Goal: Task Accomplishment & Management: Complete application form

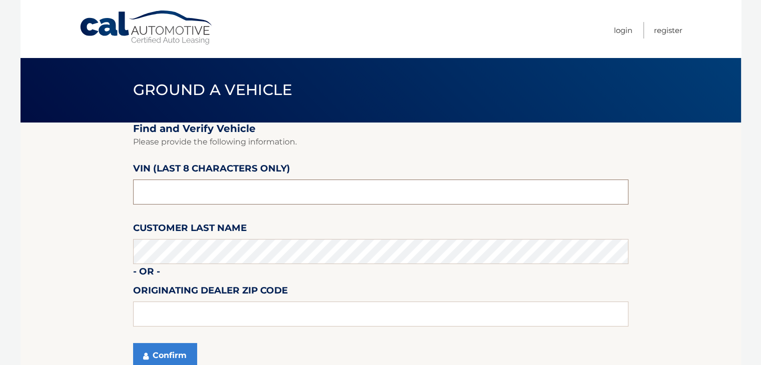
click at [254, 196] on input "text" at bounding box center [380, 192] width 495 height 25
type input "p*******"
type input "4pn77432"
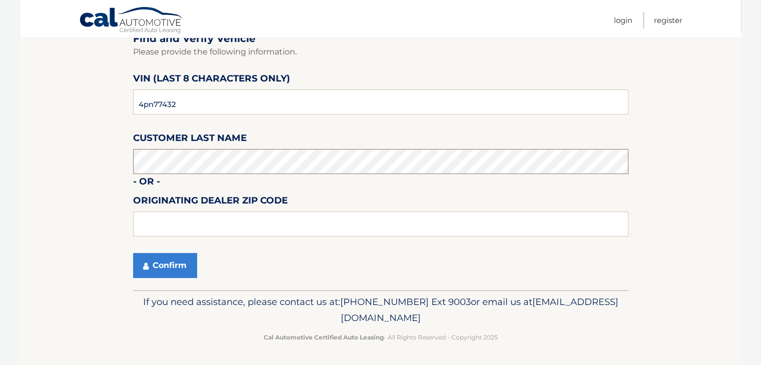
scroll to position [91, 0]
click at [146, 265] on icon "submit" at bounding box center [146, 266] width 6 height 8
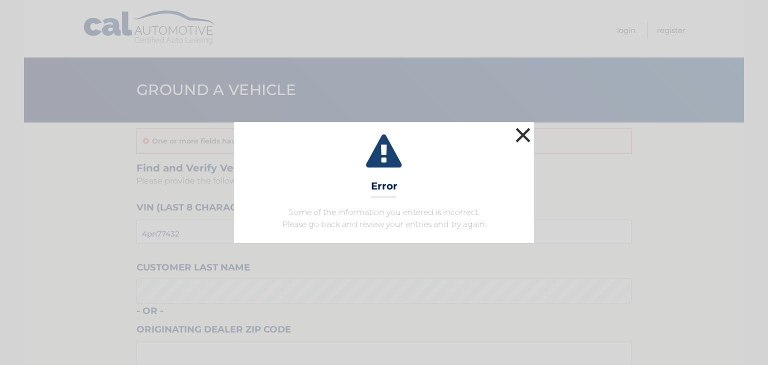
click at [523, 135] on button "×" at bounding box center [523, 135] width 20 height 20
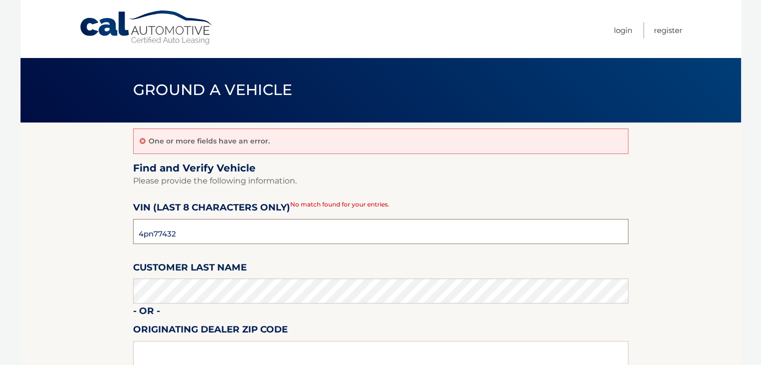
click at [142, 237] on input "4pn77432" at bounding box center [380, 231] width 495 height 25
click at [189, 238] on input "pn77432*" at bounding box center [380, 231] width 495 height 25
type input "npn77432"
click at [39, 235] on section "One or more fields have an error. Find and Verify Vehicle Please provide the fo…" at bounding box center [381, 271] width 720 height 297
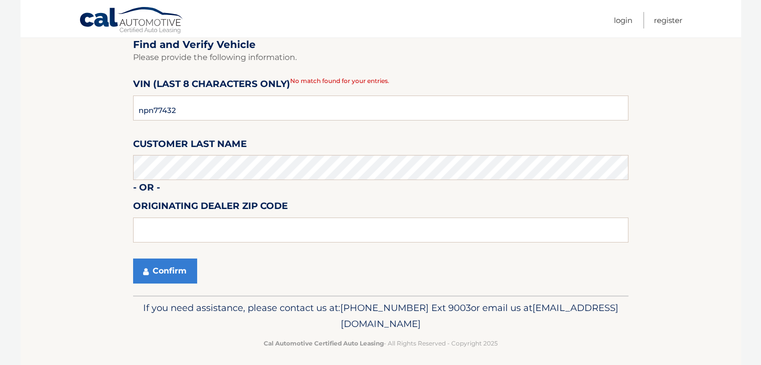
scroll to position [130, 0]
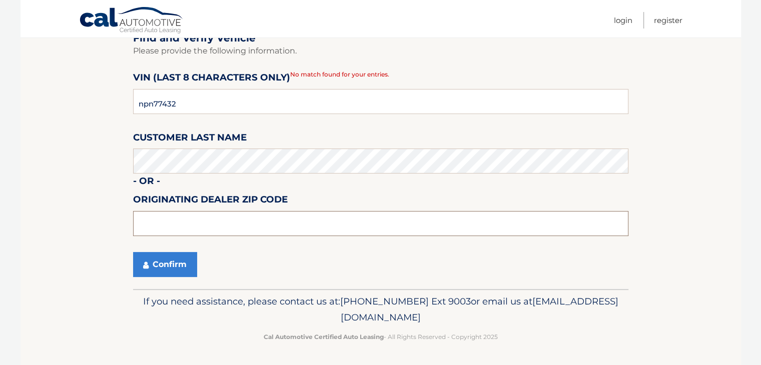
click at [200, 219] on input "text" at bounding box center [380, 223] width 495 height 25
type input "01940"
click at [176, 259] on button "Confirm" at bounding box center [165, 264] width 64 height 25
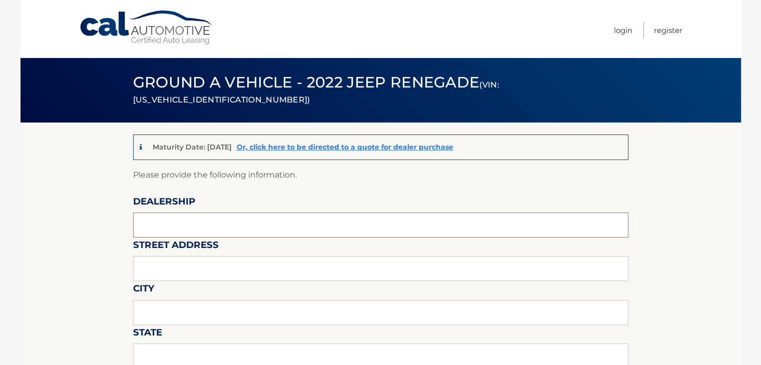
click at [194, 234] on input "text" at bounding box center [380, 225] width 495 height 25
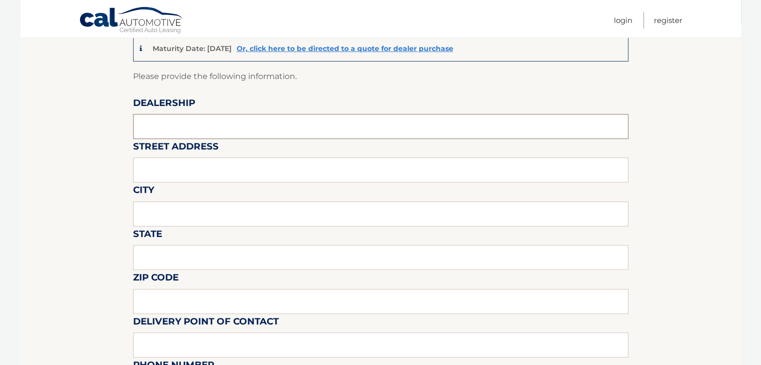
scroll to position [100, 0]
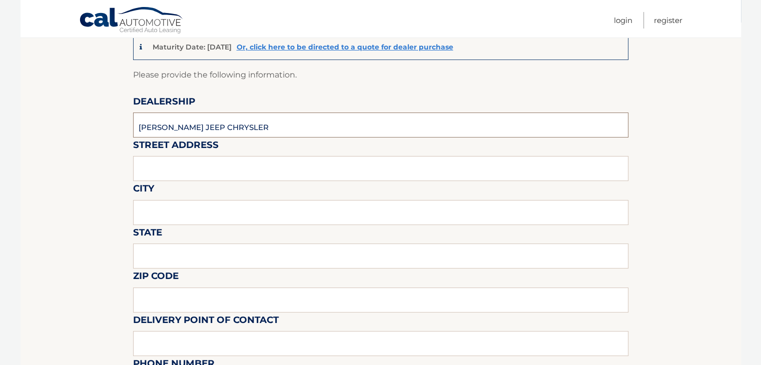
type input "[PERSON_NAME] JEEP CHRYSLER"
click at [200, 174] on input "text" at bounding box center [380, 168] width 495 height 25
type input "353 BROADWAY"
click at [174, 220] on input "text" at bounding box center [380, 212] width 495 height 25
type input "LYNNFIELD"
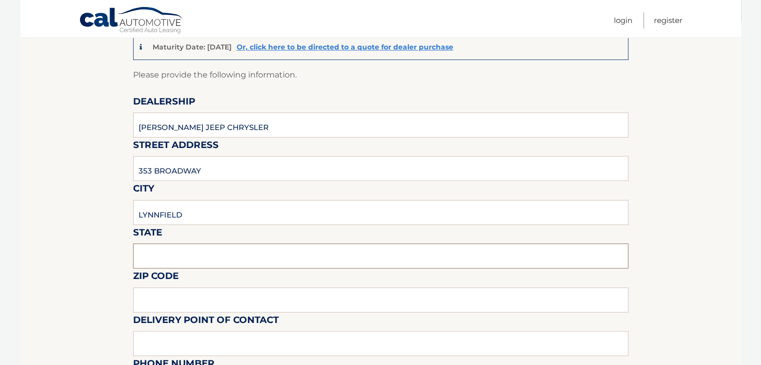
click at [177, 256] on input "text" at bounding box center [380, 256] width 495 height 25
type input "MA"
click at [175, 295] on input "text" at bounding box center [380, 300] width 495 height 25
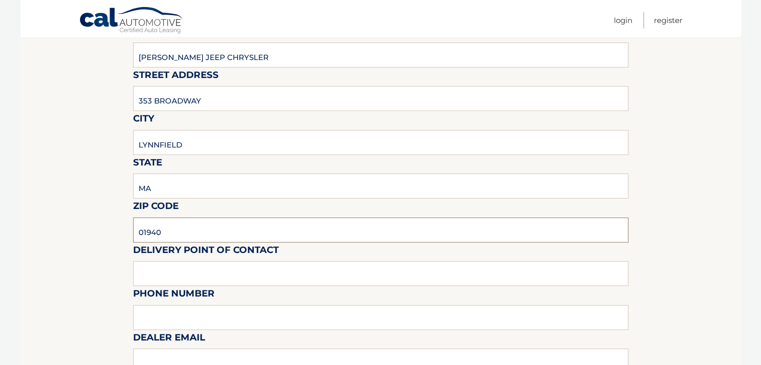
scroll to position [200, 0]
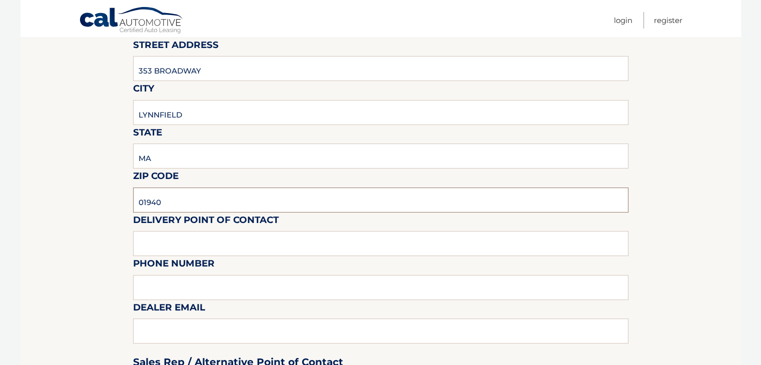
type input "01940"
click at [214, 247] on input "text" at bounding box center [380, 243] width 495 height 25
type input "[PERSON_NAME]"
click at [210, 286] on input "text" at bounding box center [380, 287] width 495 height 25
type input "7815816000"
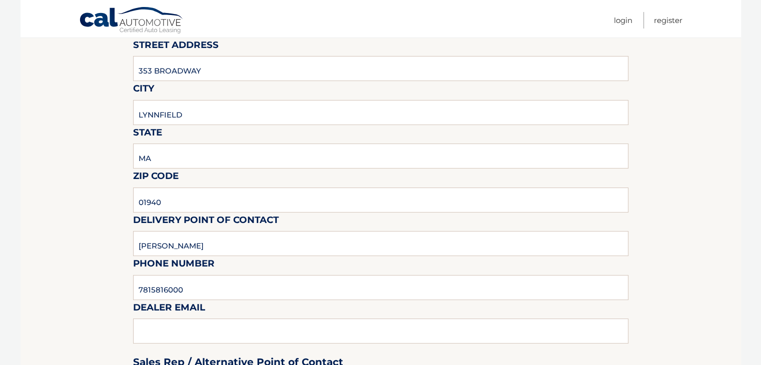
click at [201, 331] on div "Sales Rep / Alternative Point of Contact" at bounding box center [380, 343] width 495 height 71
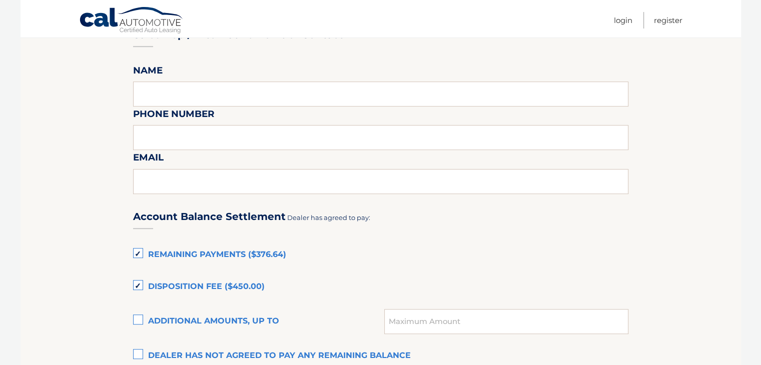
scroll to position [550, 0]
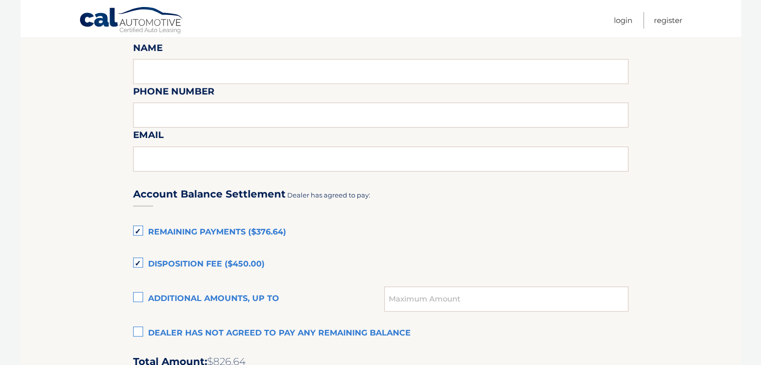
click at [140, 331] on label "Dealer has not agreed to pay any remaining balance" at bounding box center [380, 334] width 495 height 20
click at [0, 0] on input "Dealer has not agreed to pay any remaining balance" at bounding box center [0, 0] width 0 height 0
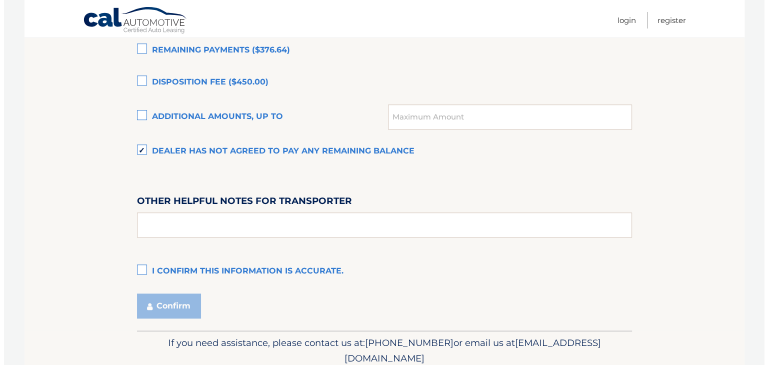
scroll to position [750, 0]
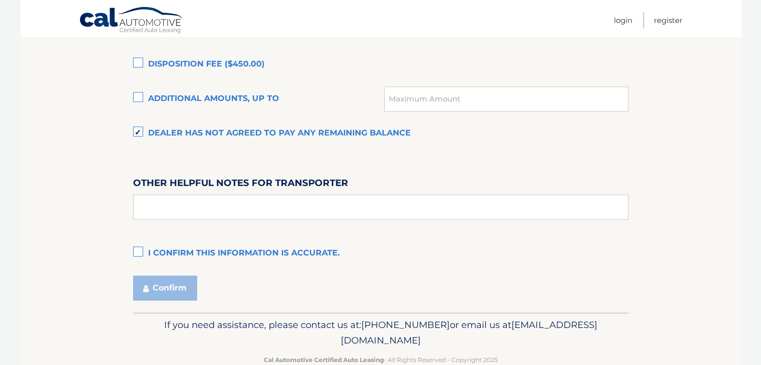
click at [136, 252] on label "I confirm this information is accurate." at bounding box center [380, 254] width 495 height 20
click at [0, 0] on input "I confirm this information is accurate." at bounding box center [0, 0] width 0 height 0
click at [182, 291] on button "Confirm" at bounding box center [165, 288] width 64 height 25
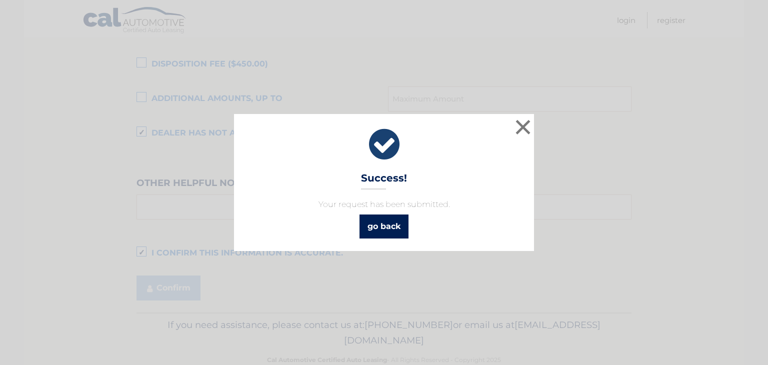
click at [394, 234] on link "go back" at bounding box center [384, 227] width 49 height 24
